Goal: Task Accomplishment & Management: Use online tool/utility

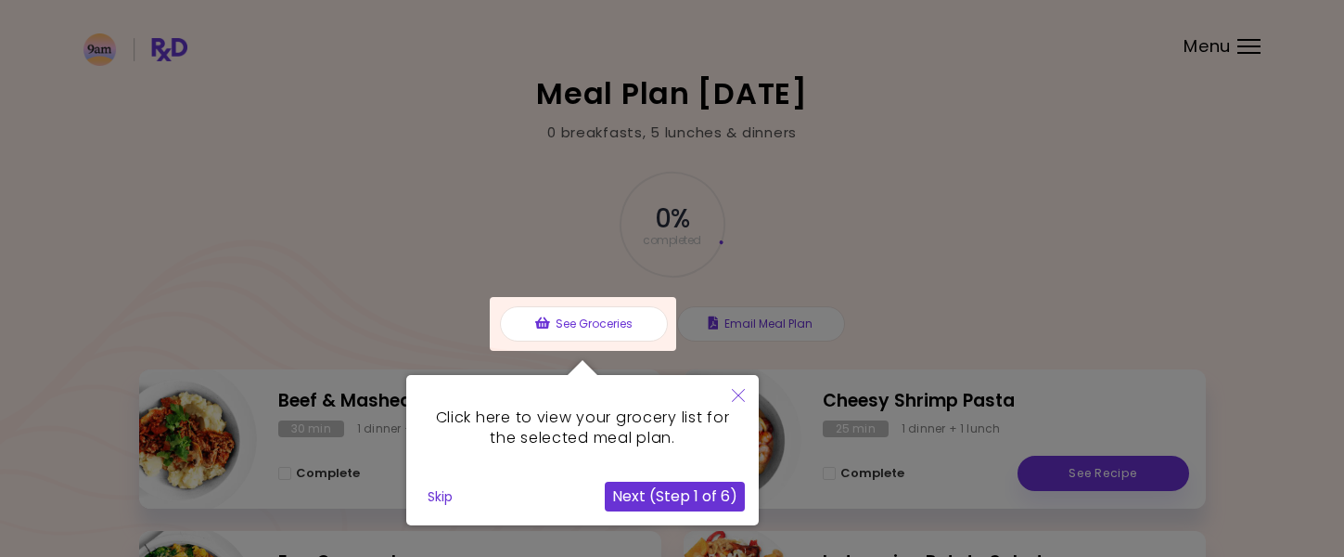
click at [643, 500] on button "Next (Step 1 of 6)" at bounding box center [675, 497] width 140 height 30
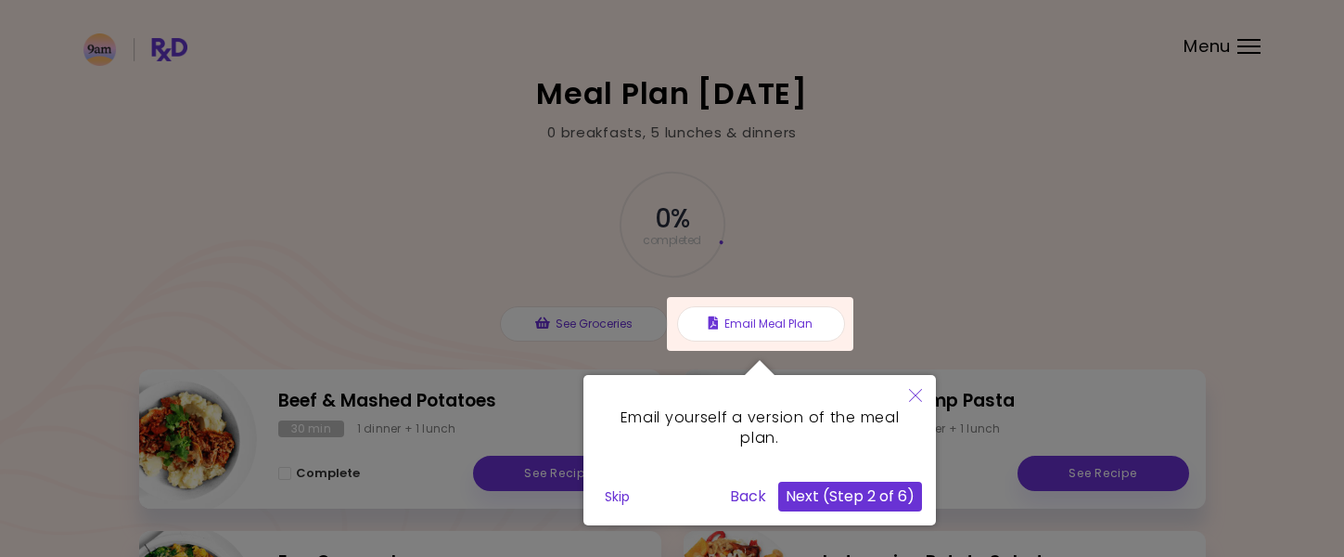
click at [860, 495] on button "Next (Step 2 of 6)" at bounding box center [850, 497] width 144 height 30
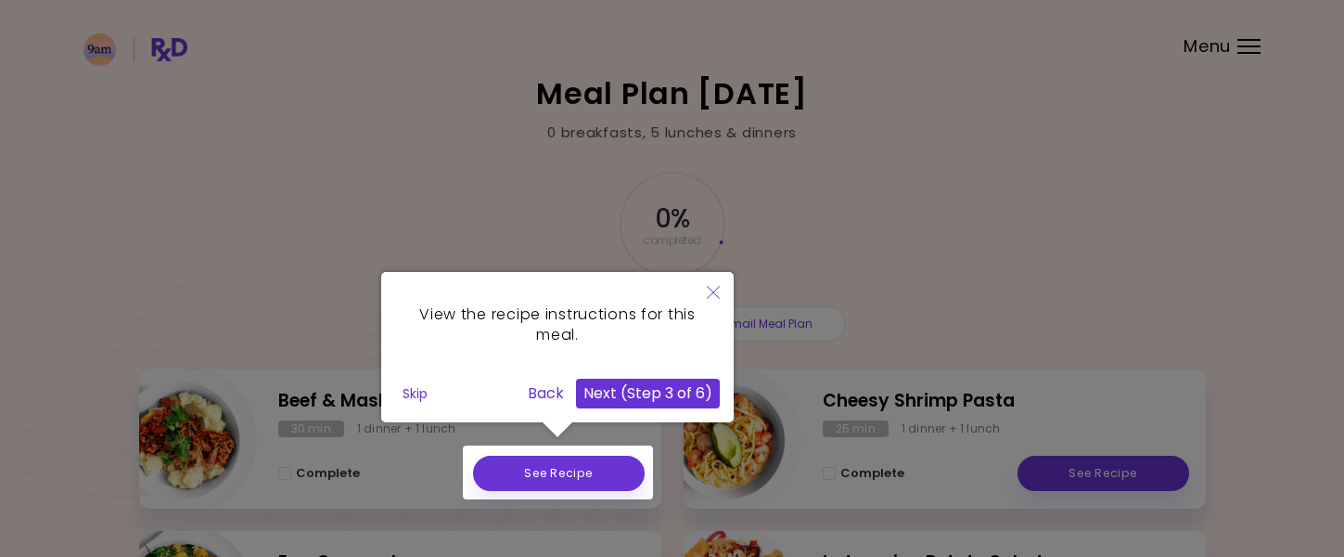
click at [696, 405] on button "Next (Step 3 of 6)" at bounding box center [648, 394] width 144 height 30
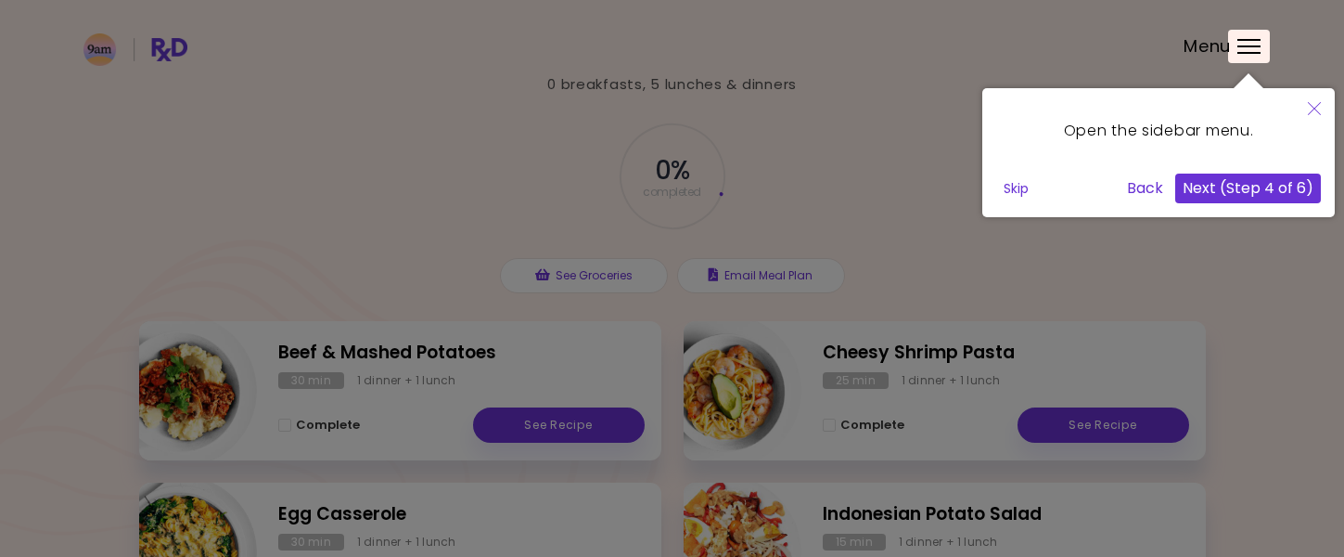
scroll to position [93, 0]
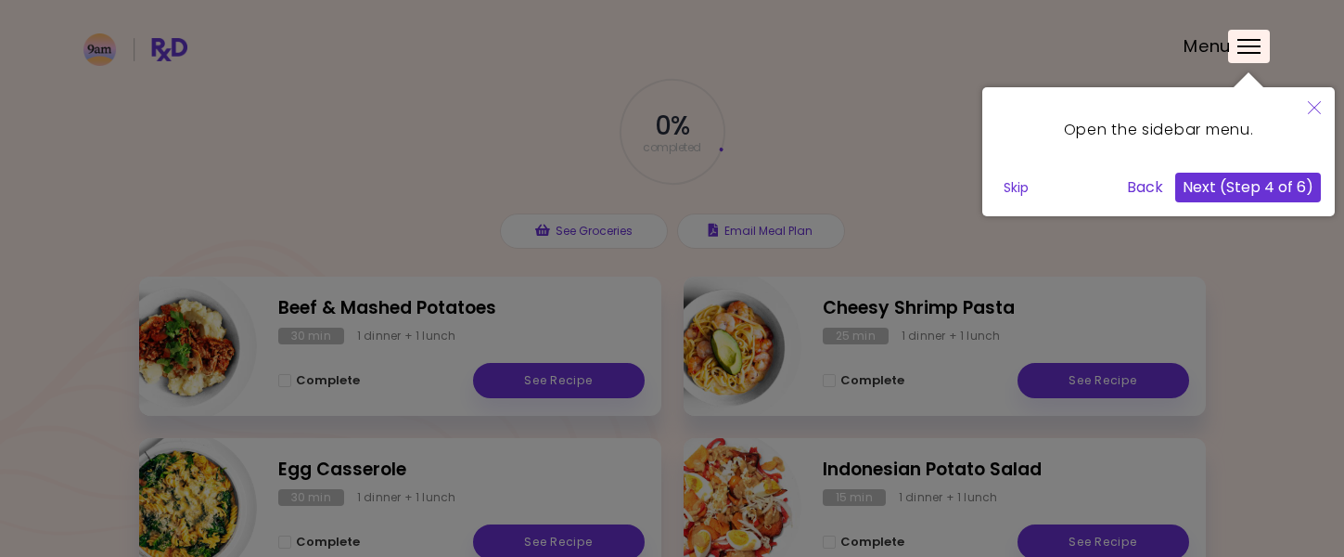
drag, startPoint x: 1246, startPoint y: 186, endPoint x: 1242, endPoint y: 197, distance: 10.9
click at [1246, 189] on button "Next (Step 4 of 6)" at bounding box center [1249, 188] width 146 height 30
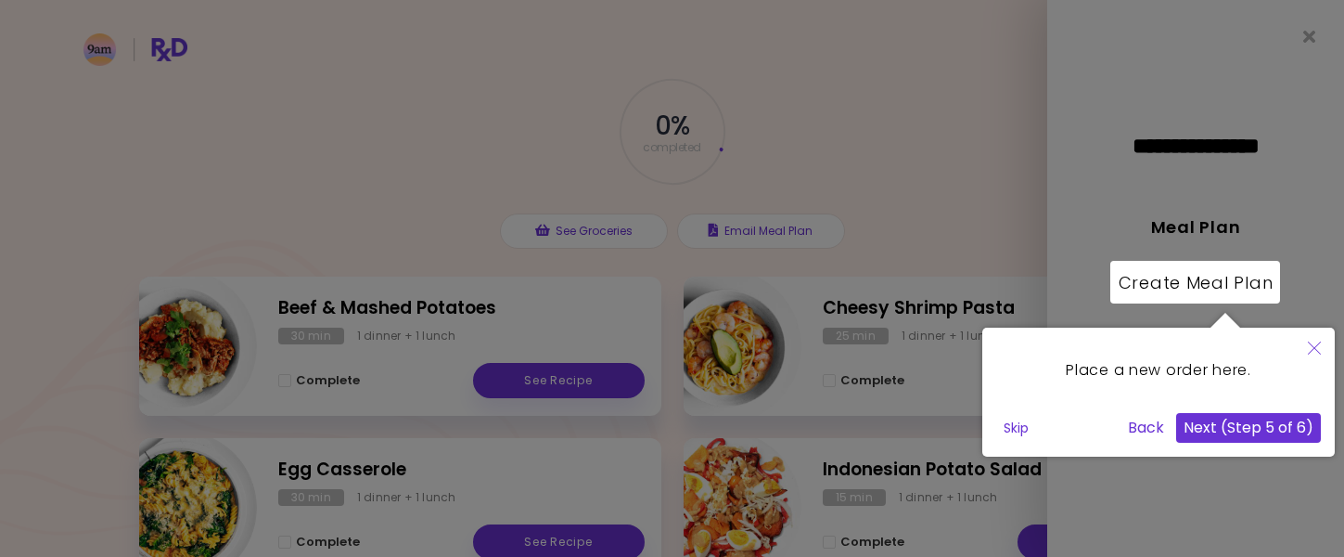
click at [1227, 435] on button "Next (Step 5 of 6)" at bounding box center [1248, 428] width 145 height 30
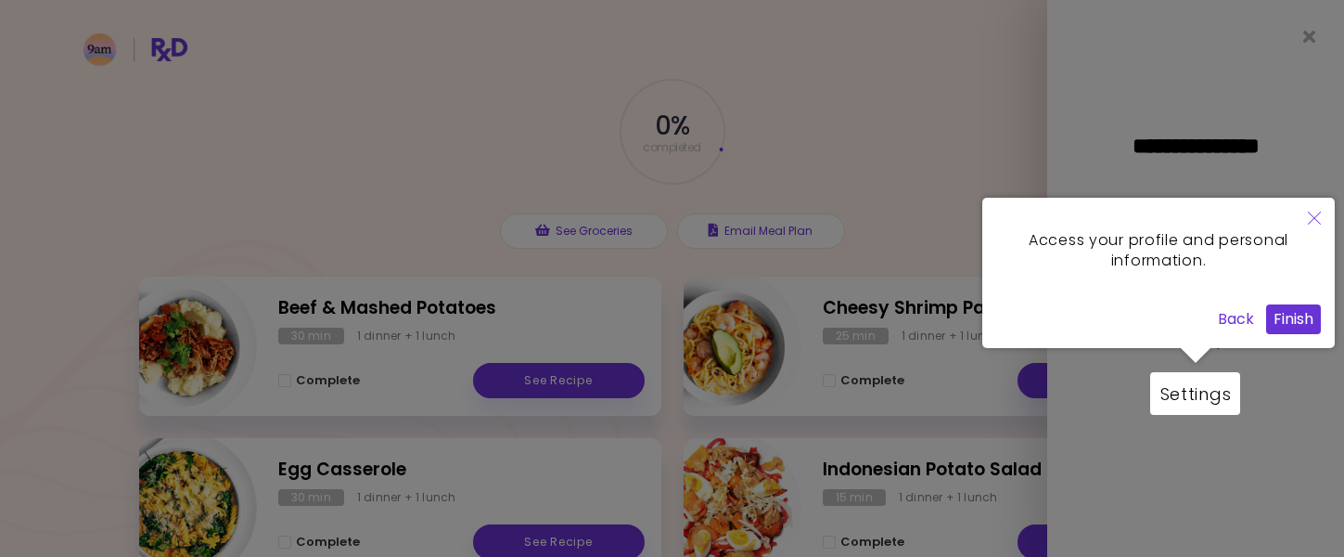
click at [1298, 322] on button "Finish" at bounding box center [1293, 319] width 55 height 30
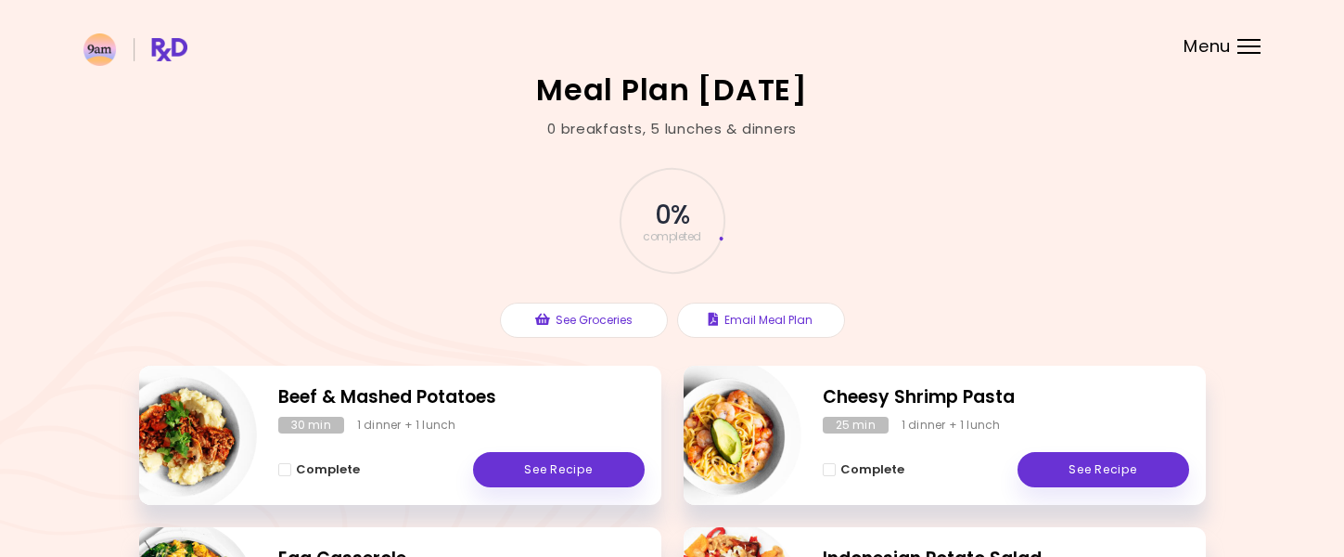
scroll to position [0, 0]
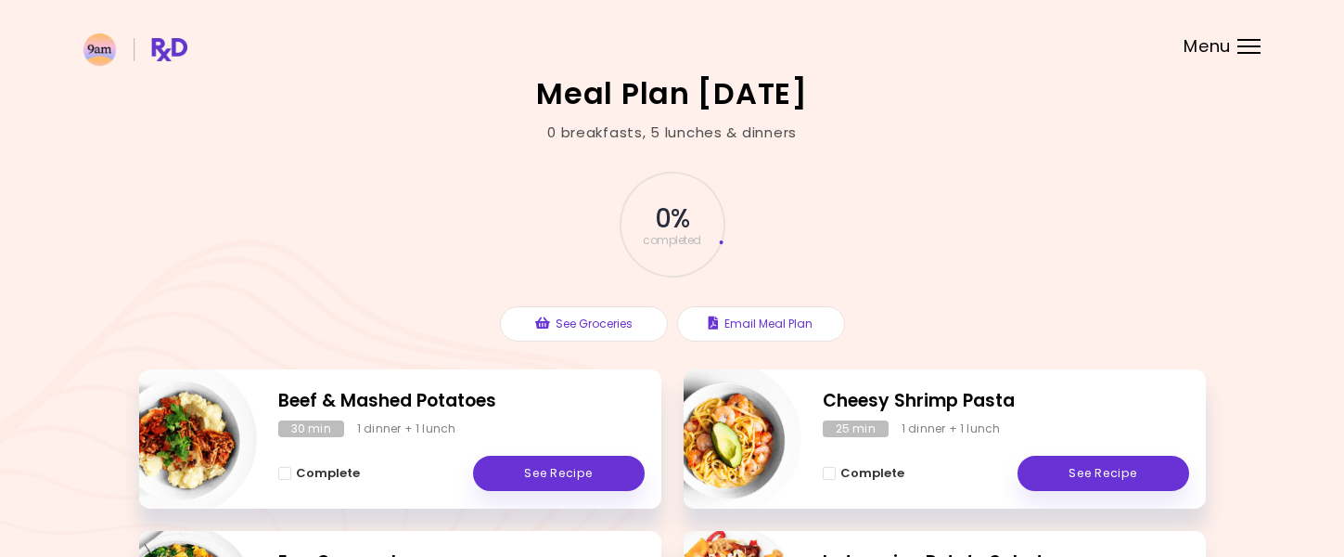
click at [1249, 42] on div "Menu" at bounding box center [1249, 46] width 23 height 15
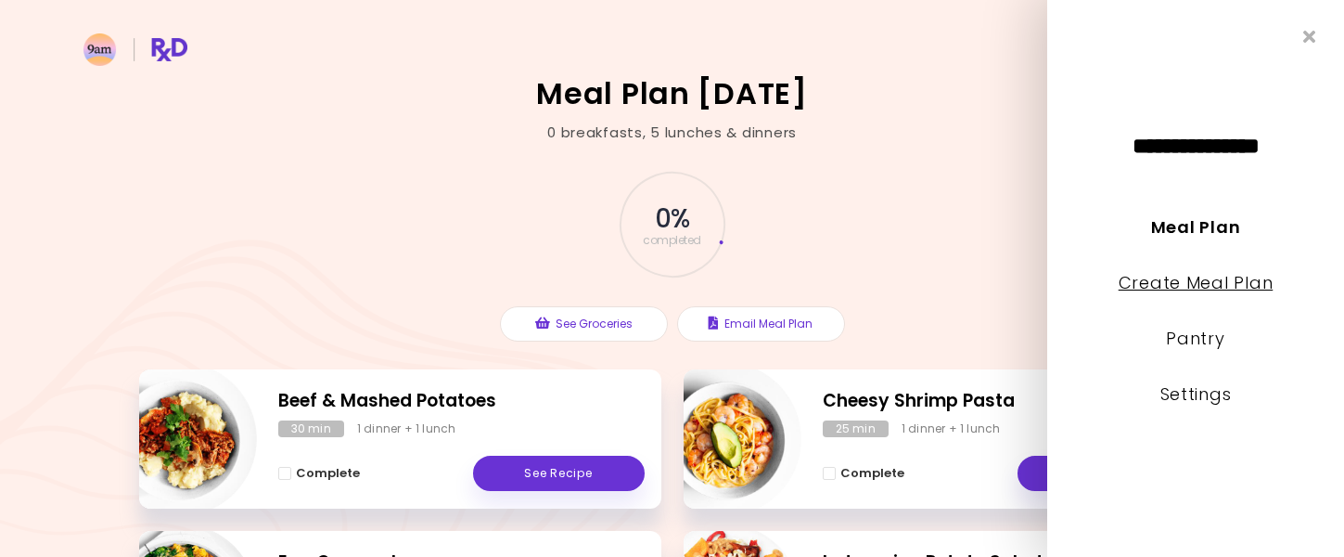
click at [1158, 287] on link "Create Meal Plan" at bounding box center [1196, 282] width 155 height 23
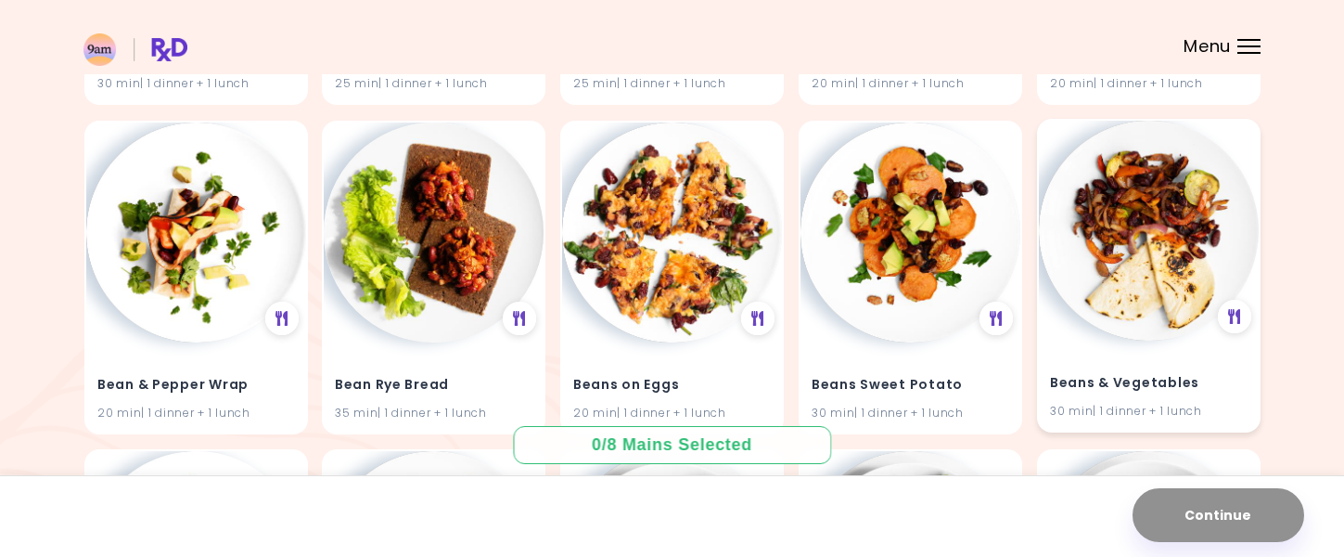
scroll to position [5790, 0]
